Goal: Check status: Check status

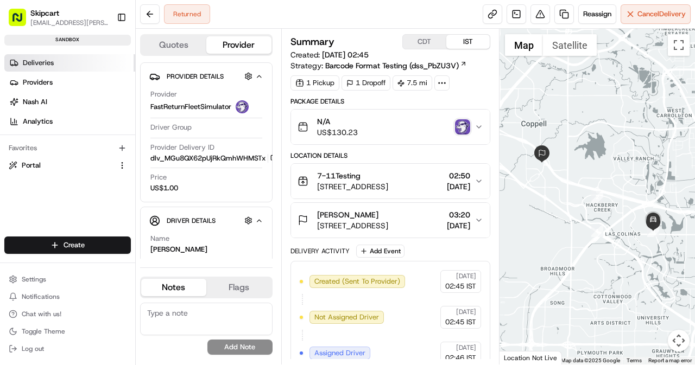
click at [39, 62] on span "Deliveries" at bounding box center [38, 63] width 31 height 10
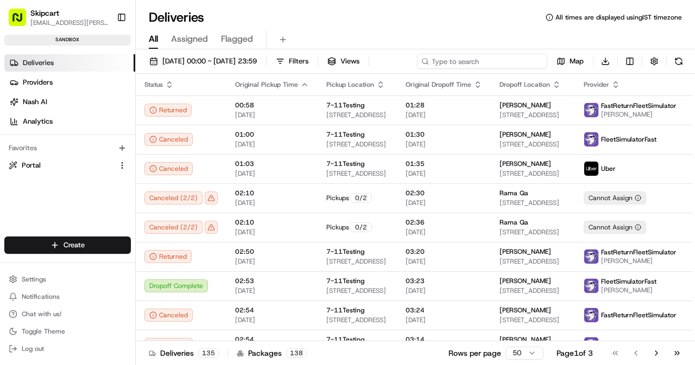
click at [502, 59] on input at bounding box center [482, 61] width 130 height 15
paste input "job_XBKZQFmKq4rPgPasoRbWJ7"
type input "job_XBKZQFmKq4rPgPasoRbWJ7"
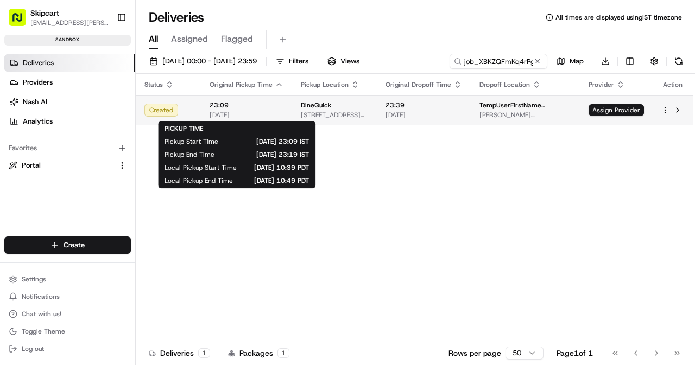
click at [271, 107] on span "23:09" at bounding box center [247, 105] width 74 height 9
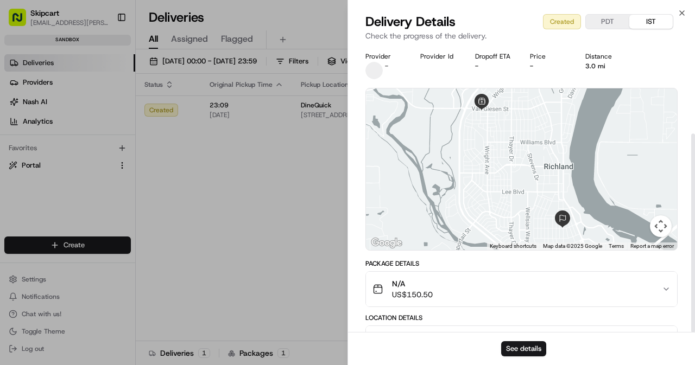
scroll to position [127, 0]
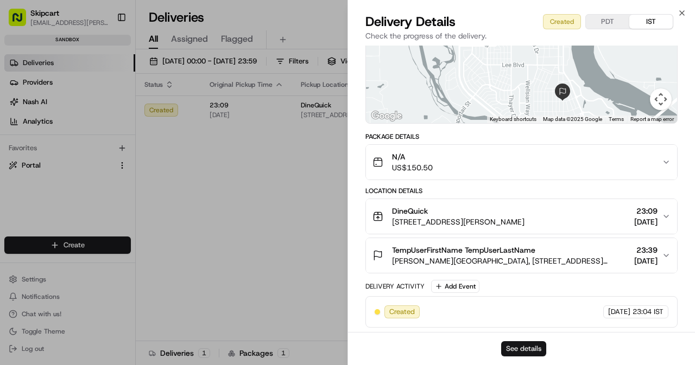
click at [527, 349] on button "See details" at bounding box center [523, 348] width 45 height 15
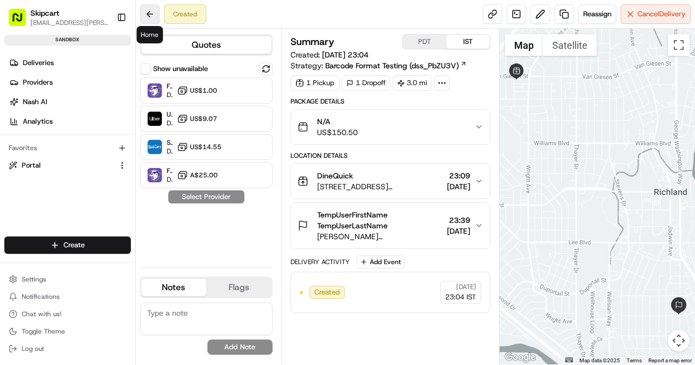
click at [151, 11] on button at bounding box center [150, 14] width 20 height 20
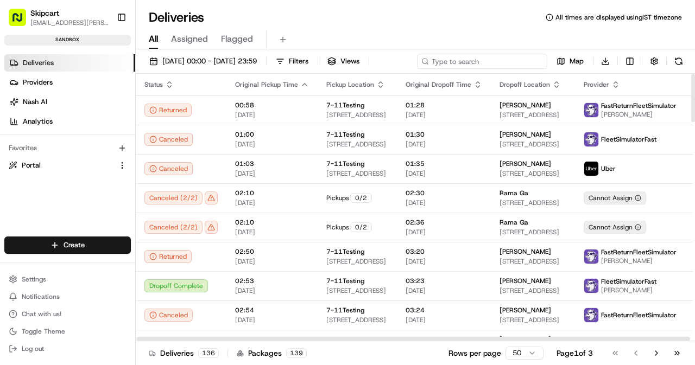
click at [480, 56] on input at bounding box center [482, 61] width 130 height 15
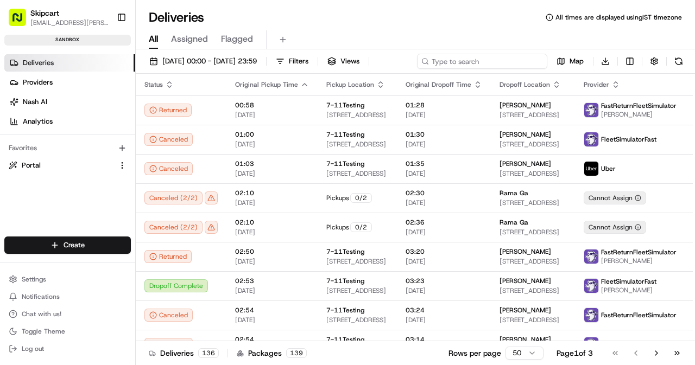
paste input "job_B5KbvYXk2WfwkYRDAzLuSP"
type input "job_B5KbvYXk2WfwkYRDAzLuSP"
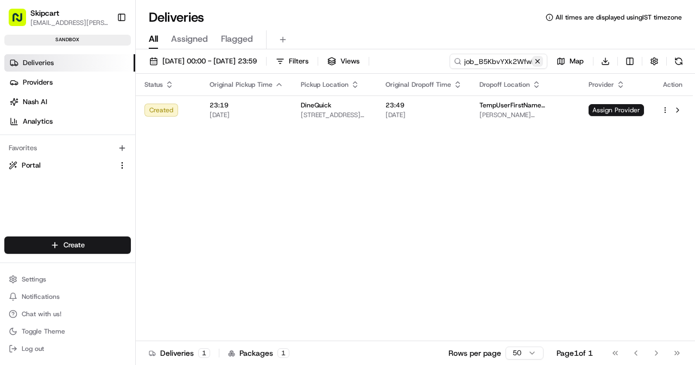
click at [538, 64] on button at bounding box center [537, 61] width 11 height 11
